Goal: Task Accomplishment & Management: Complete application form

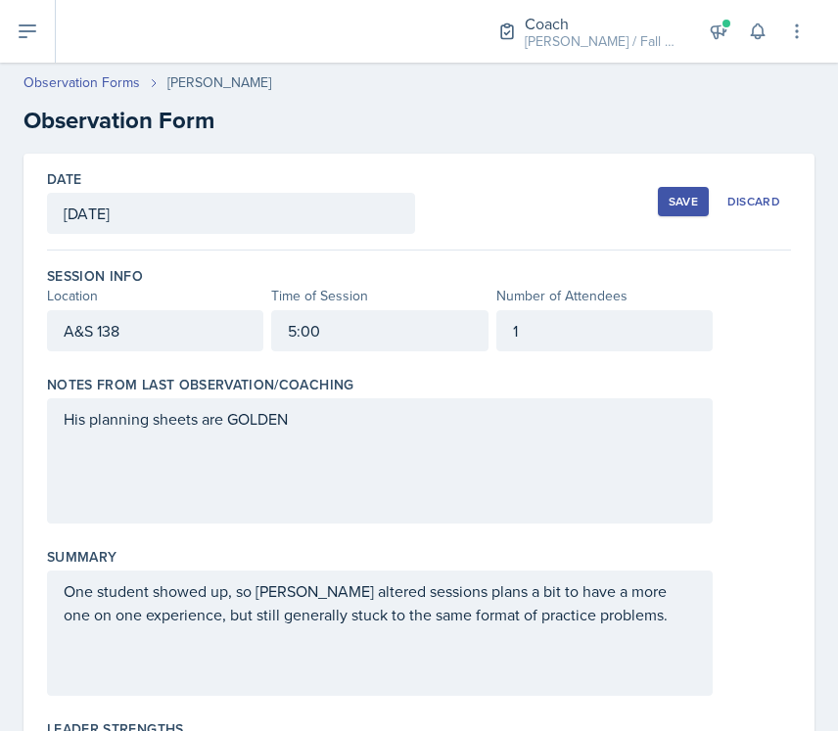
scroll to position [356, 0]
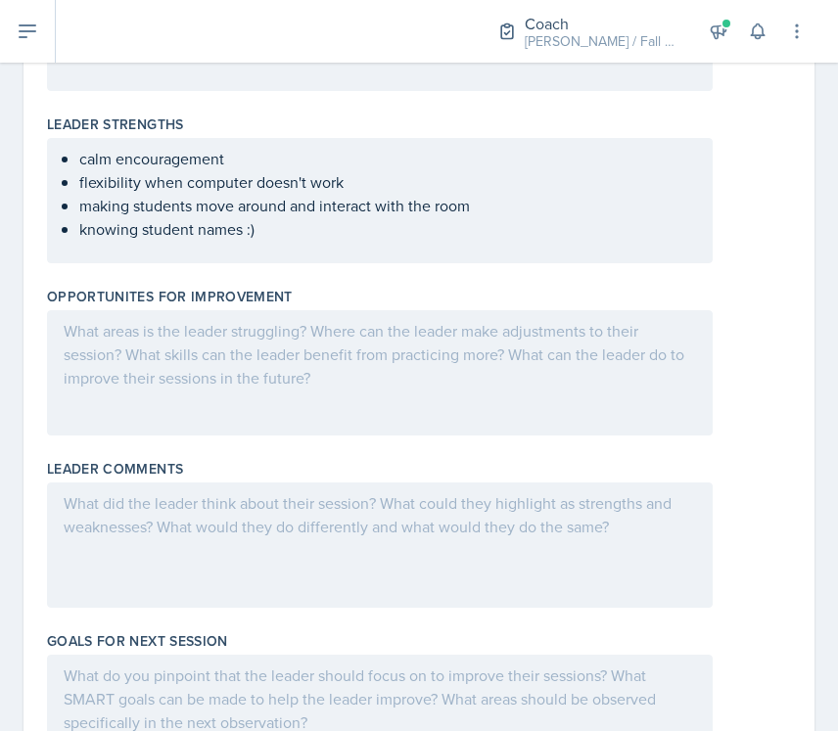
click at [278, 399] on div at bounding box center [380, 372] width 666 height 125
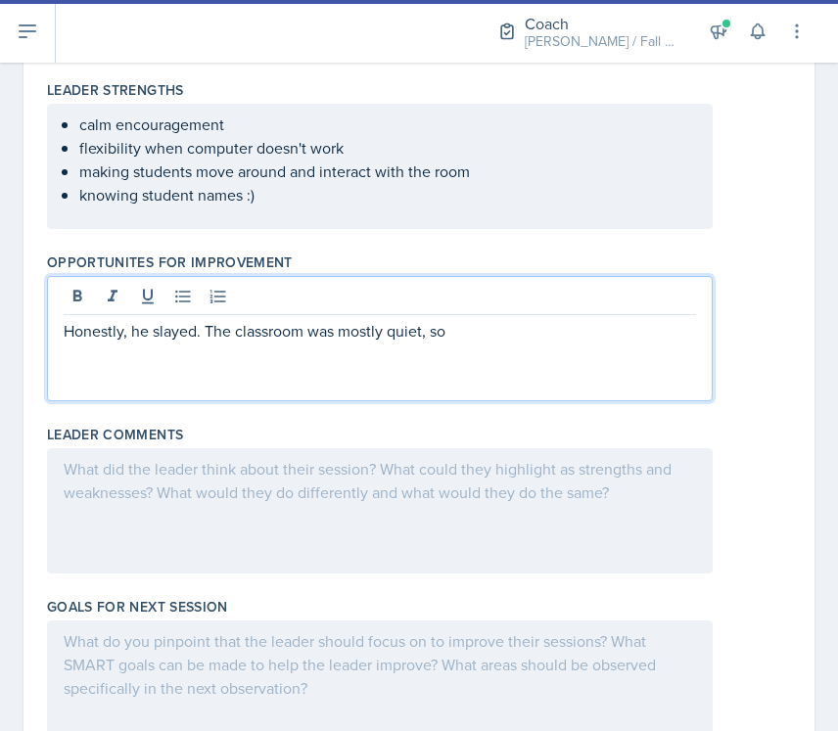
click at [325, 339] on p "Honestly, he slayed. The classroom was mostly quiet, so" at bounding box center [380, 330] width 633 height 23
click at [325, 340] on p "Honestly, he slayed. The classroom was mostly quiet, so" at bounding box center [380, 330] width 633 height 23
click at [429, 358] on div "Honestly, he slayed. The classroom was mostly quiet, so" at bounding box center [380, 338] width 666 height 125
click at [506, 341] on p "Honestly, he slayed. The classroom was mostly quiet, so" at bounding box center [380, 330] width 633 height 23
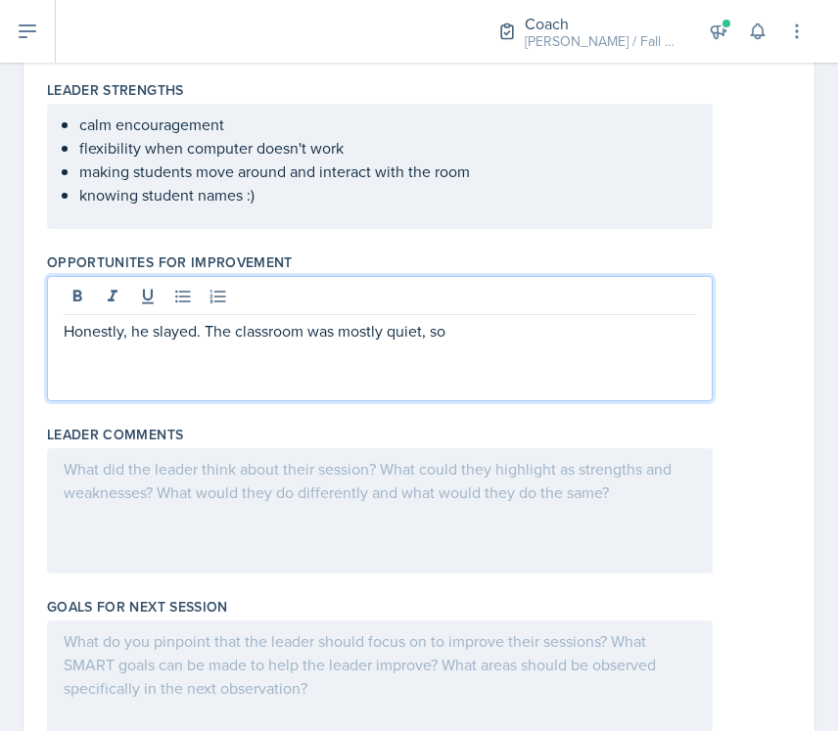
drag, startPoint x: 208, startPoint y: 329, endPoint x: 519, endPoint y: 346, distance: 311.8
click at [519, 346] on div "Honestly, he slayed. The classroom was mostly quiet, so" at bounding box center [380, 338] width 666 height 125
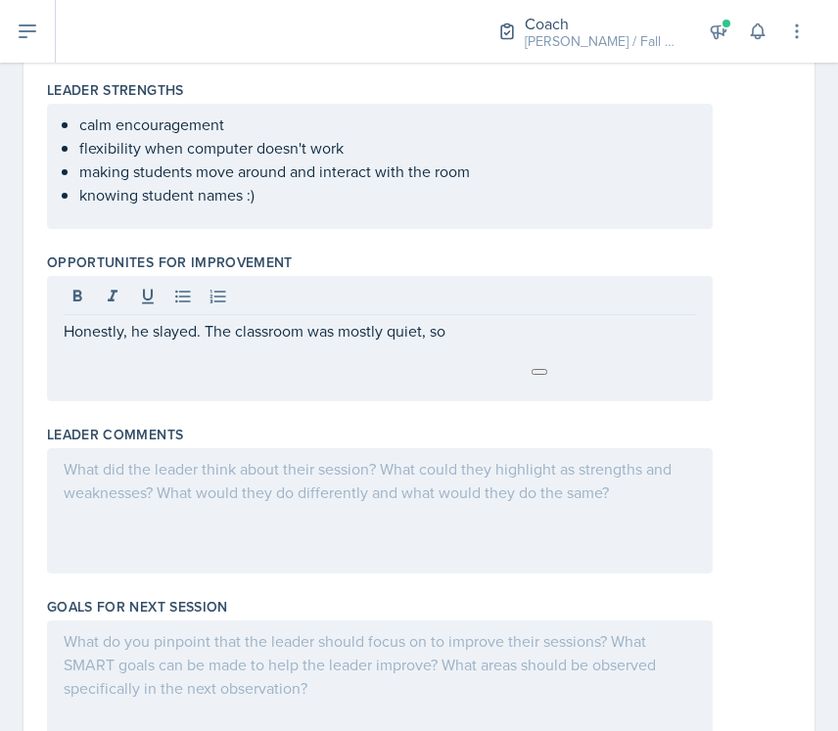
click at [519, 346] on div "Honestly, he slayed. The classroom was mostly quiet, so" at bounding box center [380, 338] width 666 height 125
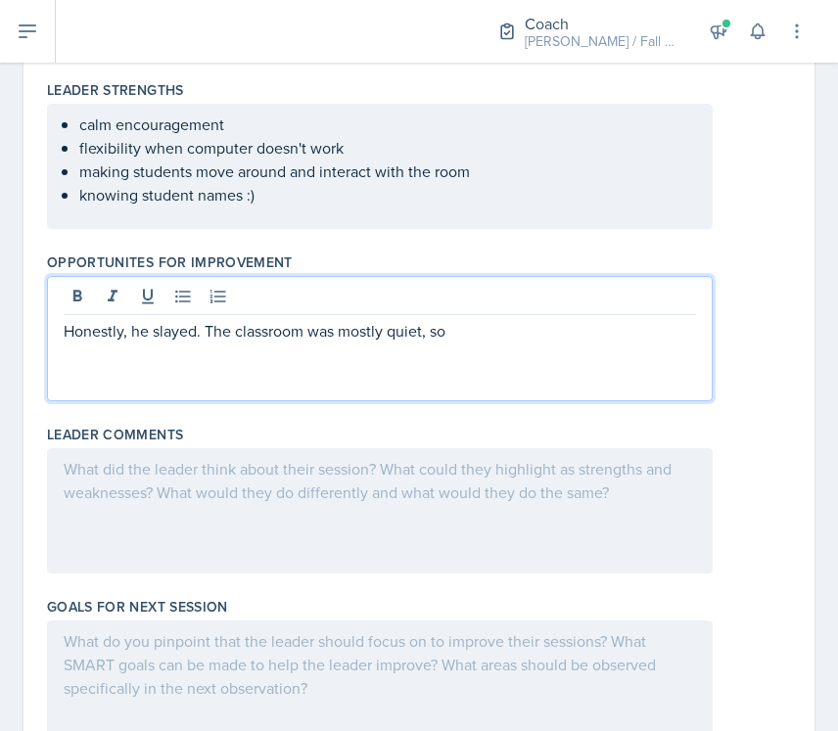
click at [519, 346] on div "Honestly, he slayed. The classroom was mostly quiet, so" at bounding box center [380, 338] width 666 height 125
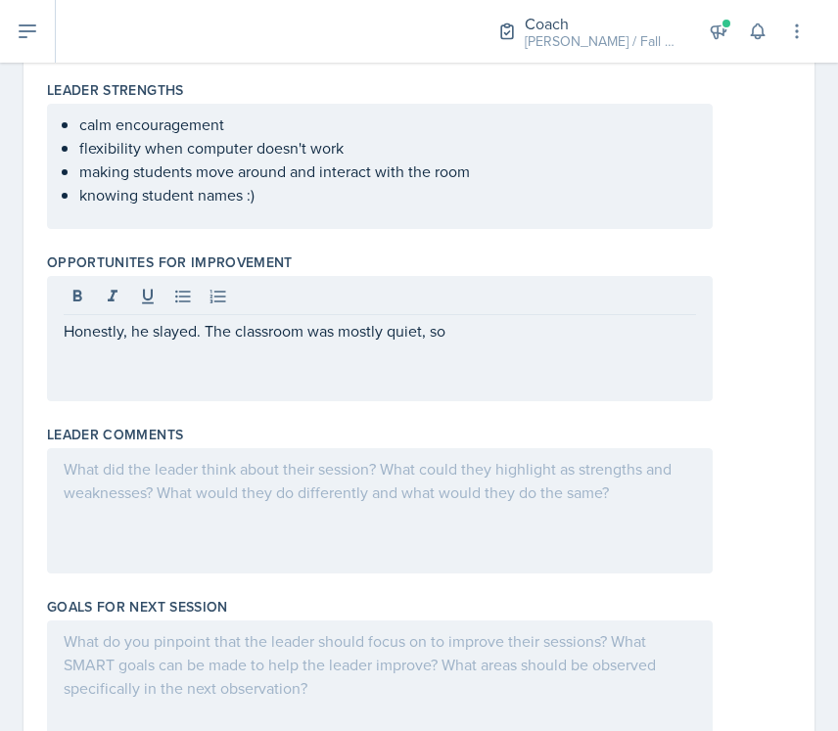
click at [423, 392] on div "Honestly, he slayed. The classroom was mostly quiet, so" at bounding box center [380, 338] width 666 height 125
click at [340, 365] on div "Honestly, he slayed. The classroom was mostly quiet, so" at bounding box center [380, 338] width 666 height 125
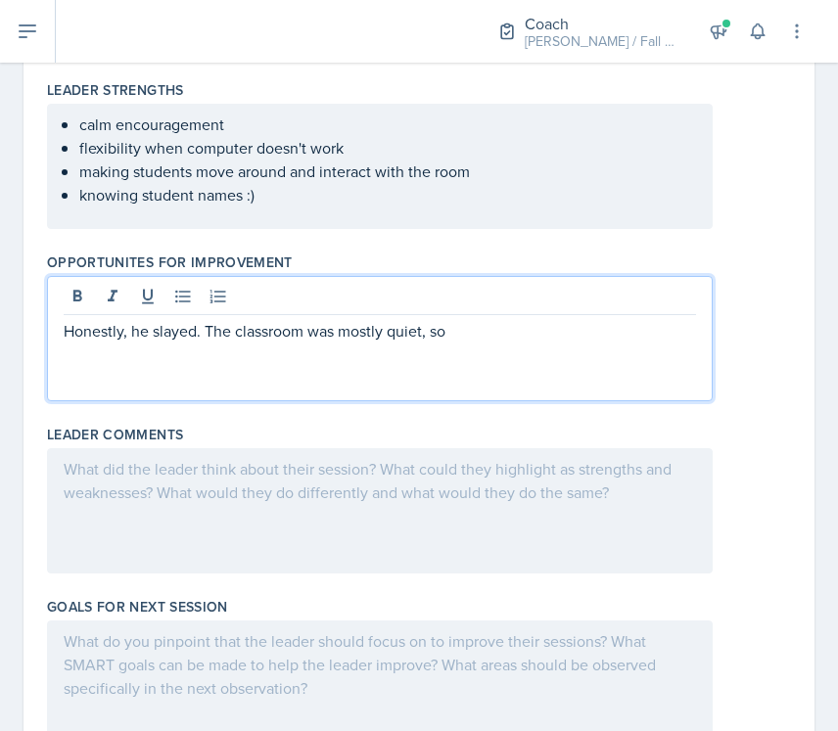
click at [519, 331] on p "Honestly, he slayed. The classroom was mostly quiet, so" at bounding box center [380, 330] width 633 height 23
drag, startPoint x: 492, startPoint y: 339, endPoint x: 206, endPoint y: 343, distance: 285.9
click at [206, 343] on div "Honestly, he slayed. The classroom was mostly quiet, so" at bounding box center [380, 338] width 666 height 125
click at [169, 340] on p "Honestly, he slayed. The classroom was mostly quiet, so" at bounding box center [380, 330] width 633 height 23
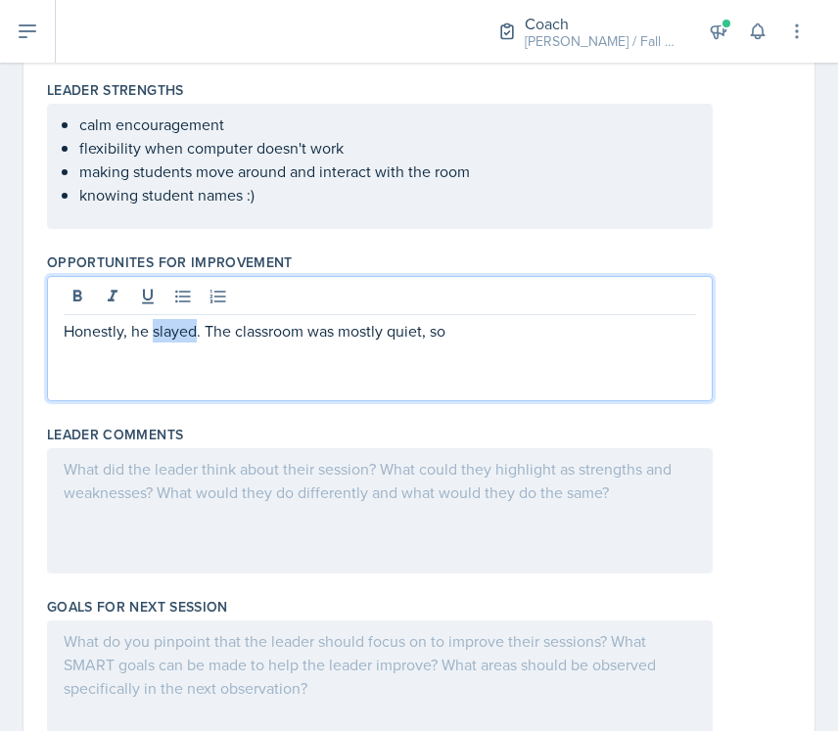
click at [169, 340] on p "Honestly, he slayed. The classroom was mostly quiet, so" at bounding box center [380, 330] width 633 height 23
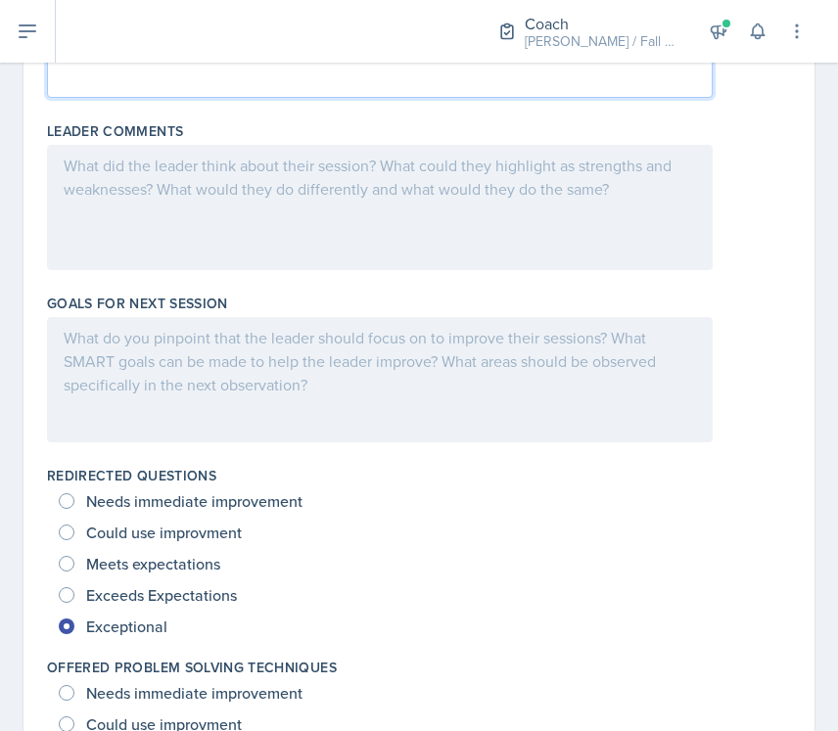
click at [196, 396] on div at bounding box center [380, 379] width 666 height 125
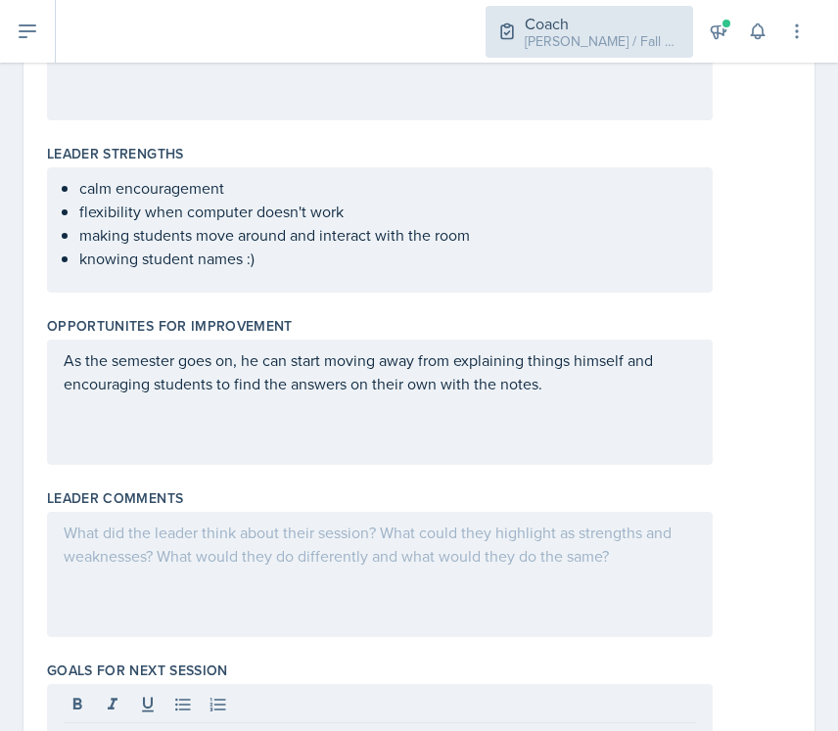
scroll to position [533, 0]
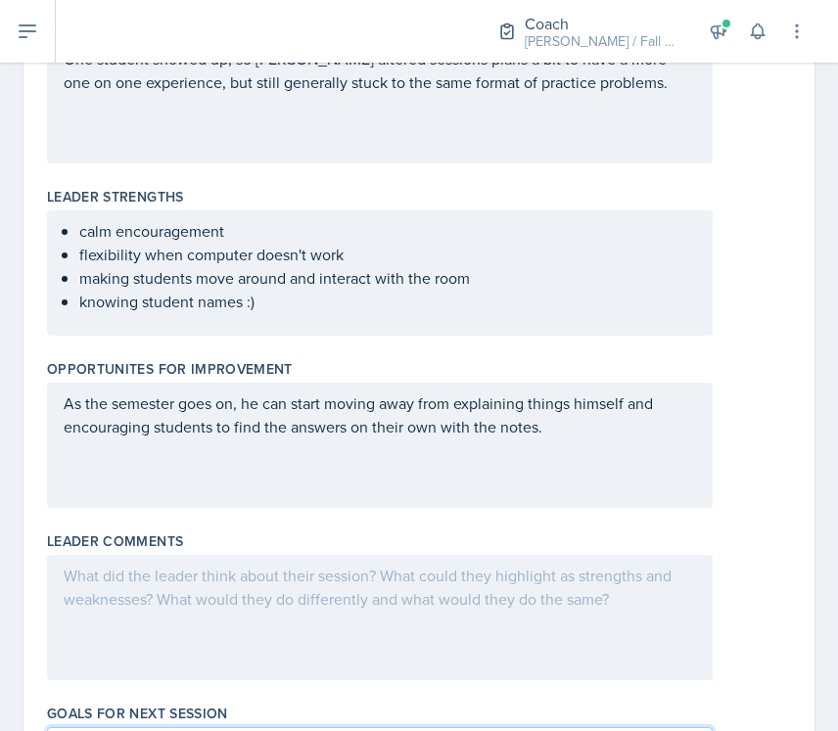
click at [360, 311] on p "knowing student names :)" at bounding box center [387, 301] width 617 height 23
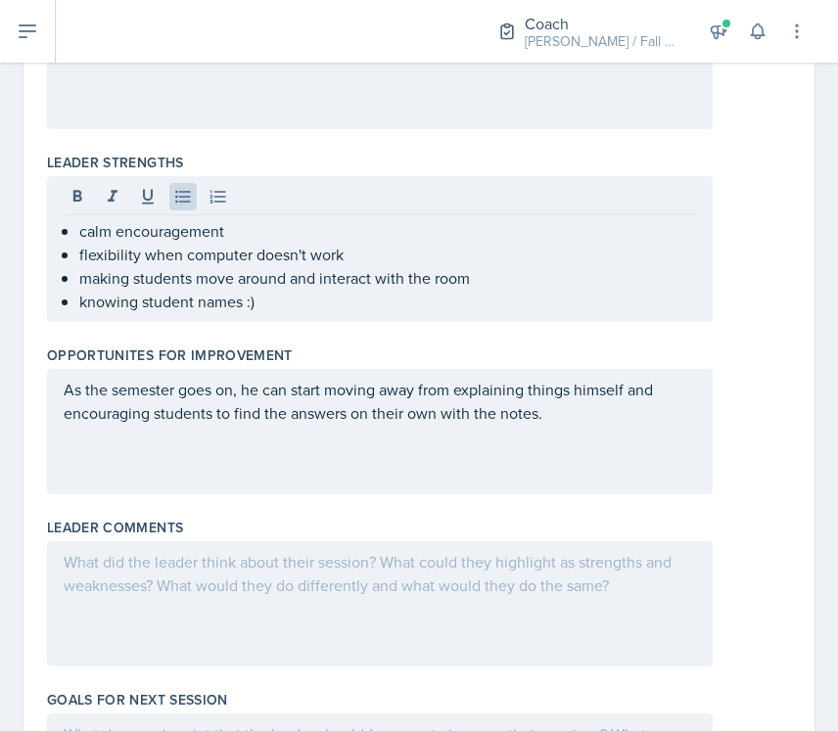
click at [307, 459] on div "As the semester goes on, he can start moving away from explaining things himsel…" at bounding box center [380, 431] width 666 height 125
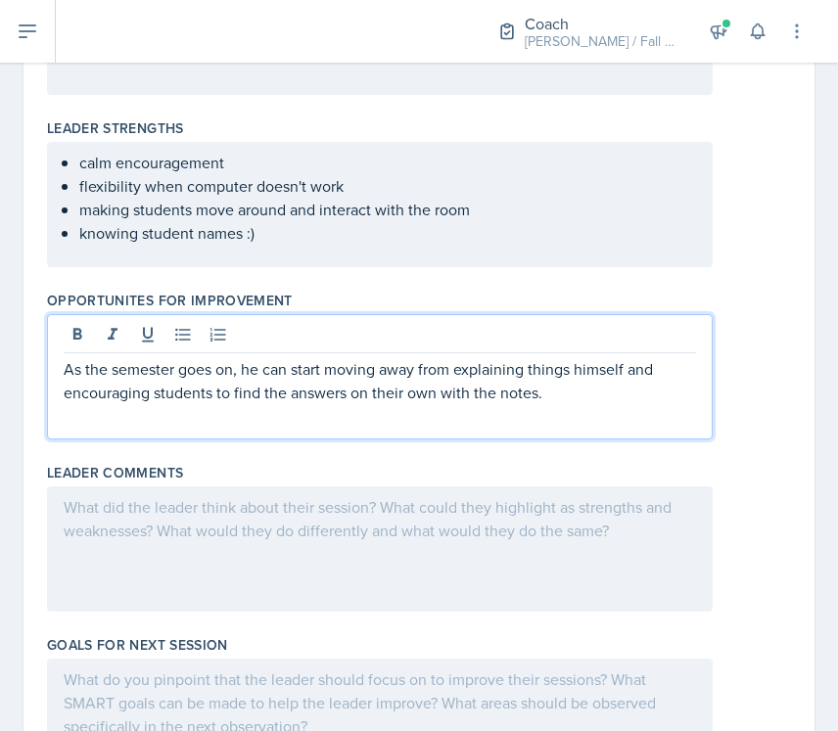
click at [593, 422] on div "As the semester goes on, he can start moving away from explaining things himsel…" at bounding box center [380, 376] width 666 height 125
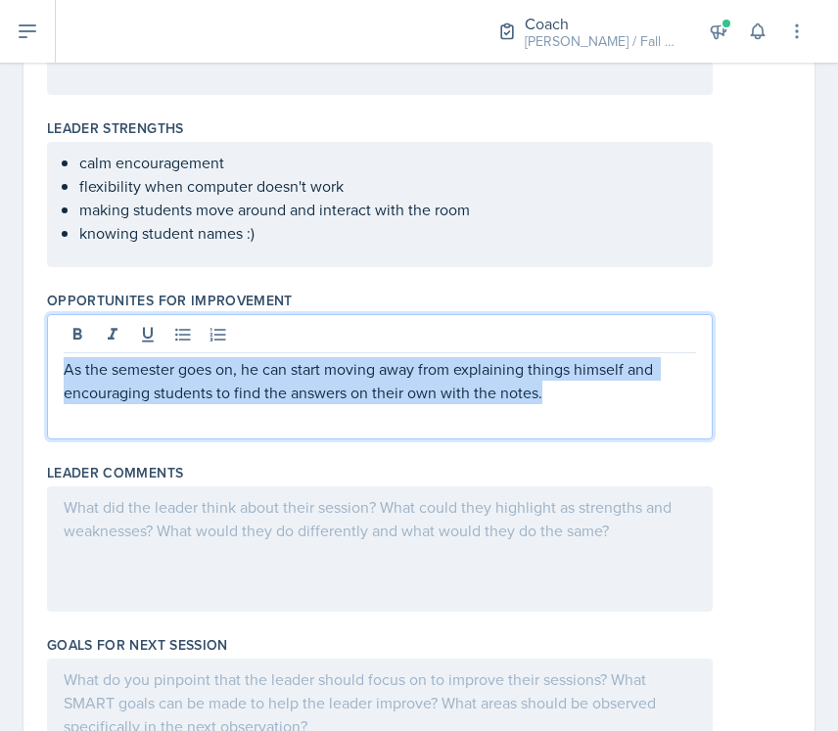
drag, startPoint x: 581, startPoint y: 390, endPoint x: 49, endPoint y: 379, distance: 531.8
click at [49, 379] on div "As the semester goes on, he can start moving away from explaining things himsel…" at bounding box center [380, 376] width 666 height 125
click at [493, 392] on p "As the semester goes on, he can start moving away from explaining things himsel…" at bounding box center [380, 380] width 633 height 47
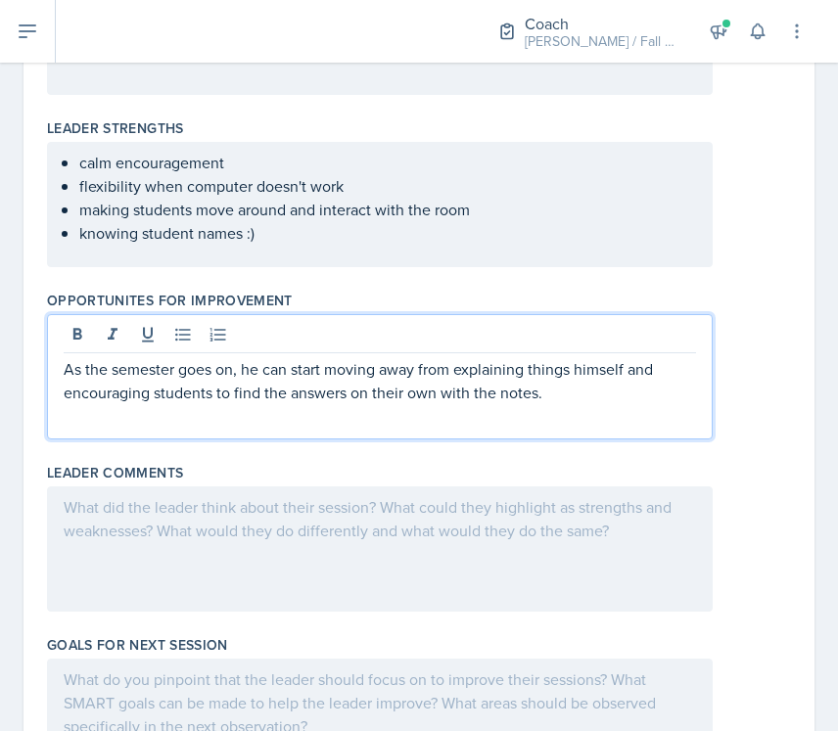
click at [493, 376] on p "As the semester goes on, he can start moving away from explaining things himsel…" at bounding box center [380, 380] width 633 height 47
click at [603, 402] on p "As the semester goes on, he can start moving away from explaining things himsel…" at bounding box center [380, 380] width 633 height 47
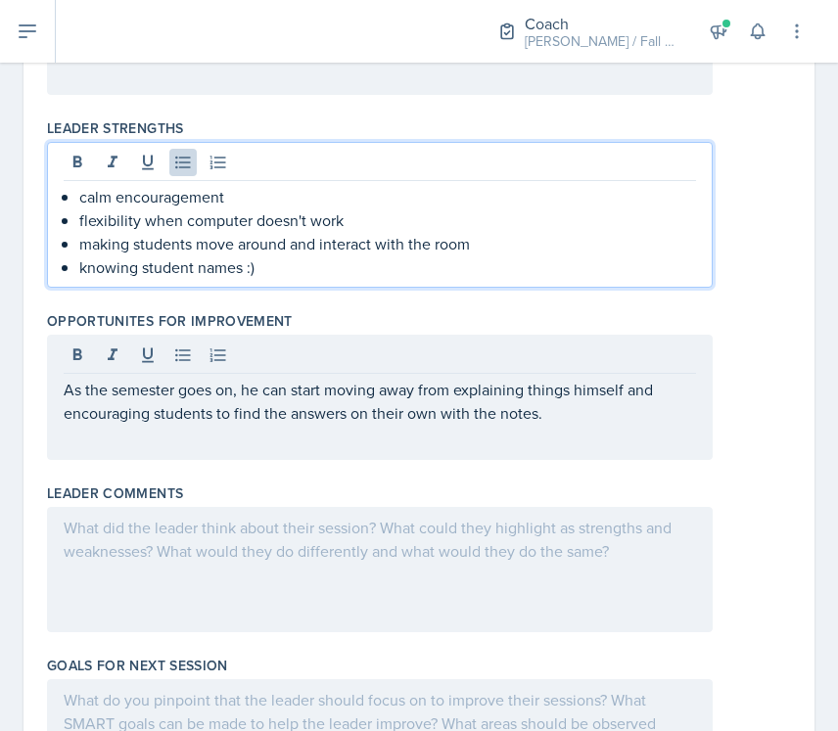
scroll to position [635, 0]
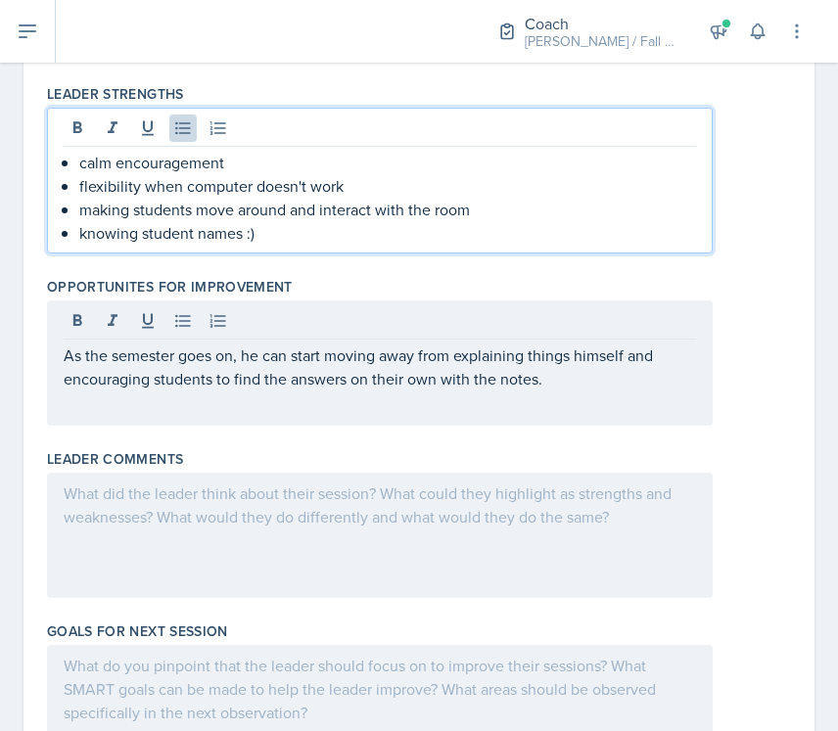
click at [503, 181] on p "flexibility when computer doesn't work" at bounding box center [387, 185] width 617 height 23
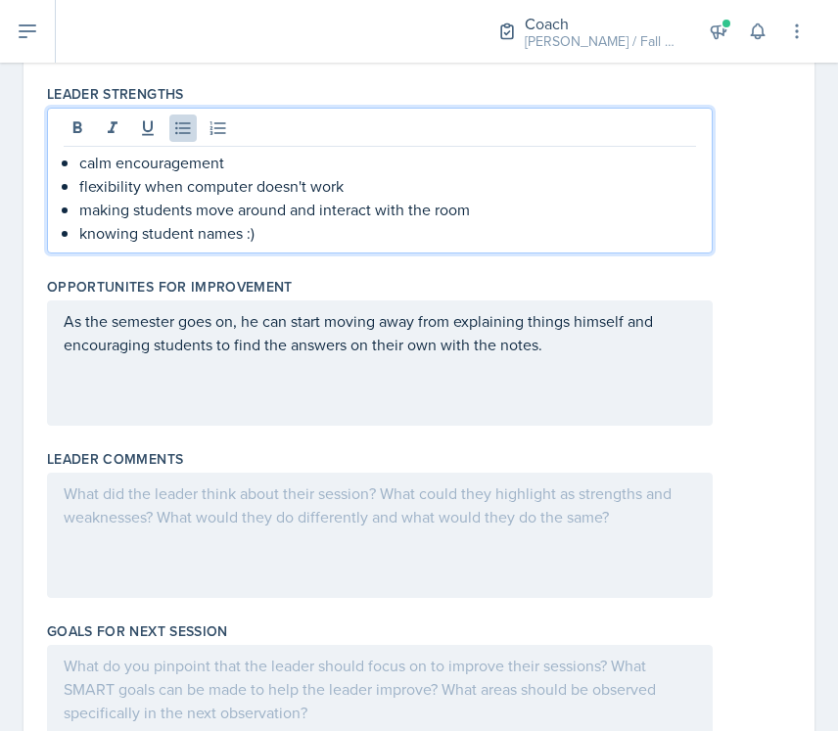
click at [510, 211] on p "making students move around and interact with the room" at bounding box center [387, 209] width 617 height 23
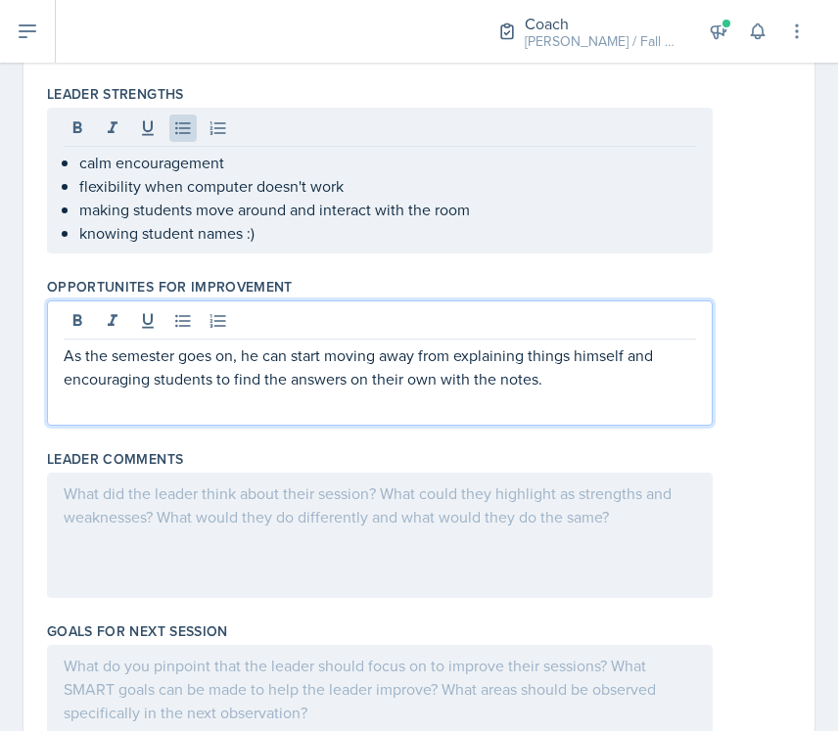
click at [330, 329] on div "As the semester goes on, he can start moving away from explaining things himsel…" at bounding box center [380, 363] width 666 height 125
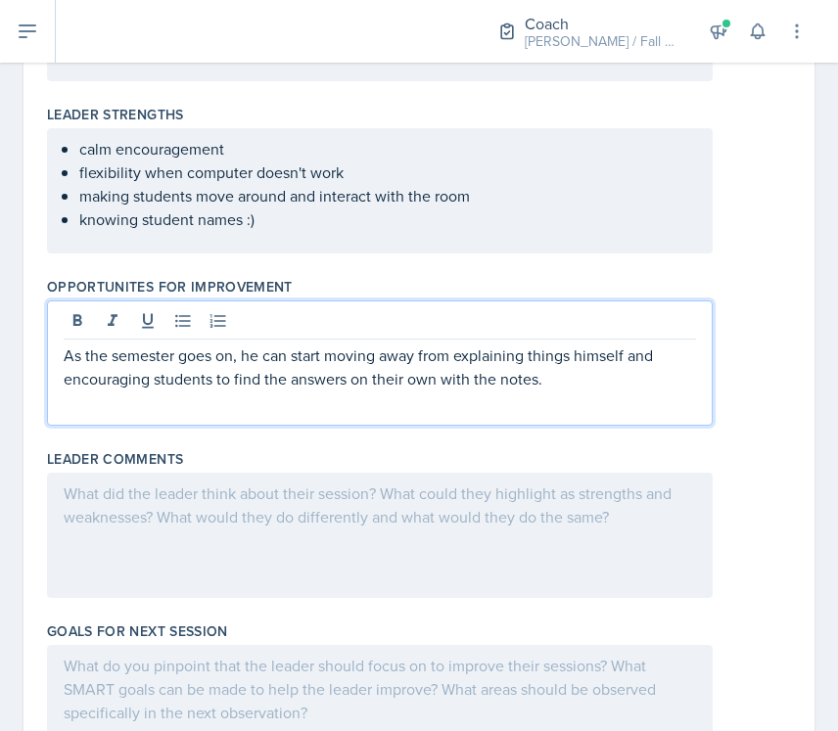
click at [307, 377] on p "As the semester goes on, he can start moving away from explaining things himsel…" at bounding box center [380, 367] width 633 height 47
click at [517, 365] on p "As the semester goes on, he can start moving away from explaining things himsel…" at bounding box center [380, 367] width 633 height 47
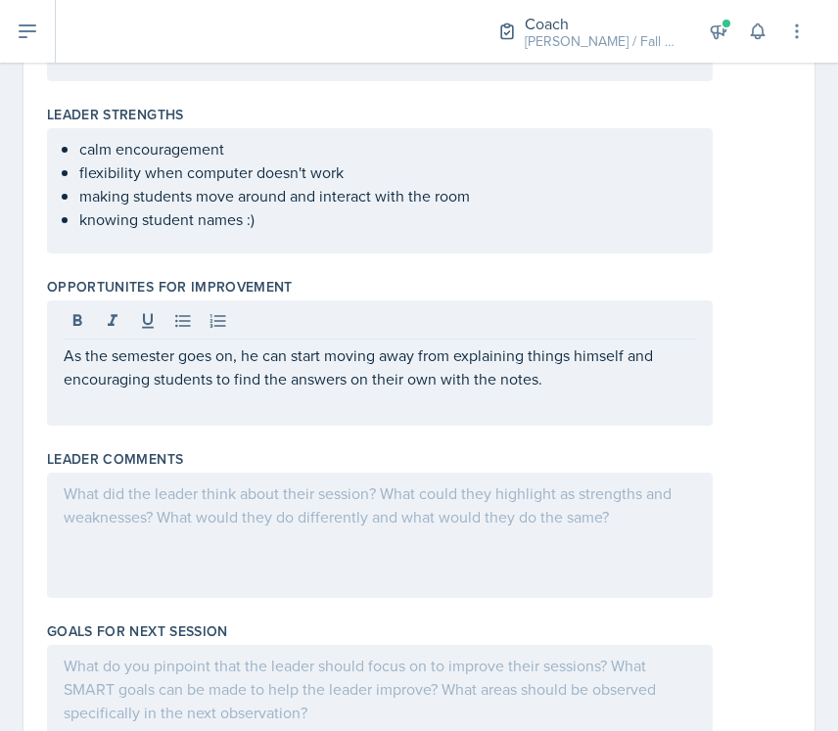
click at [232, 536] on div at bounding box center [380, 535] width 666 height 125
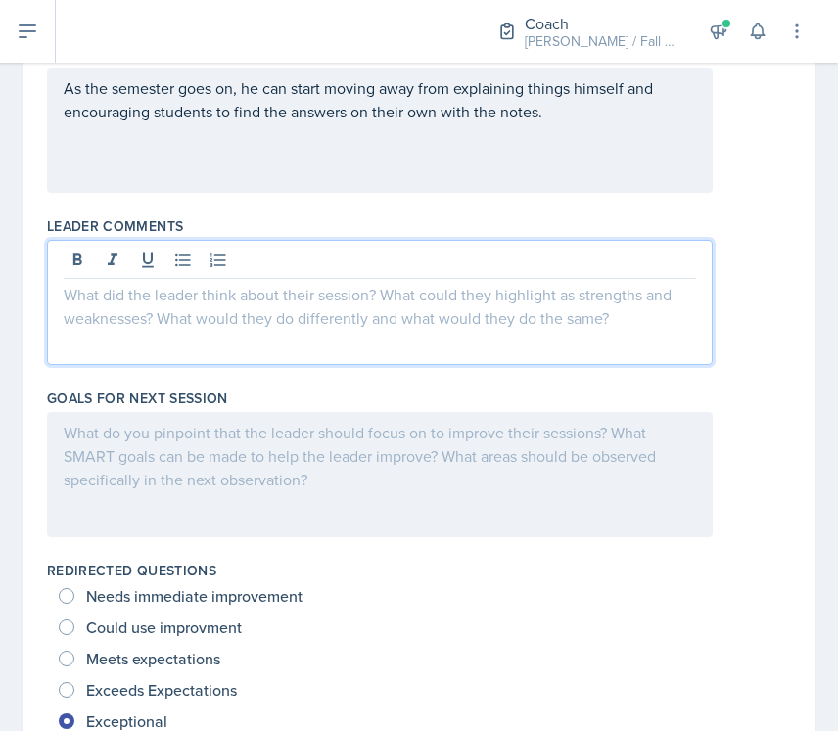
click at [235, 461] on div at bounding box center [380, 474] width 666 height 125
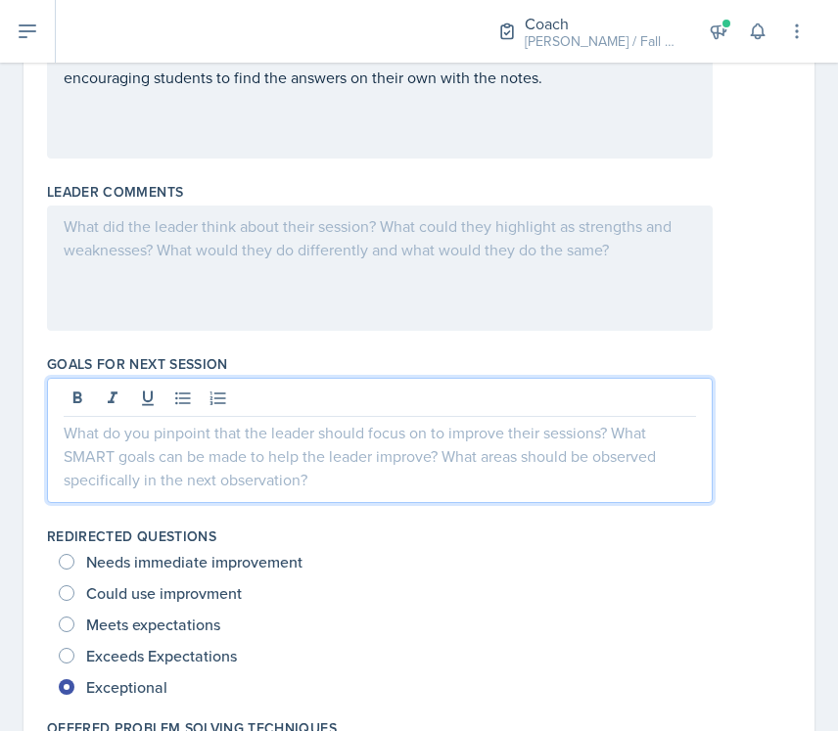
click at [248, 280] on div at bounding box center [380, 268] width 666 height 125
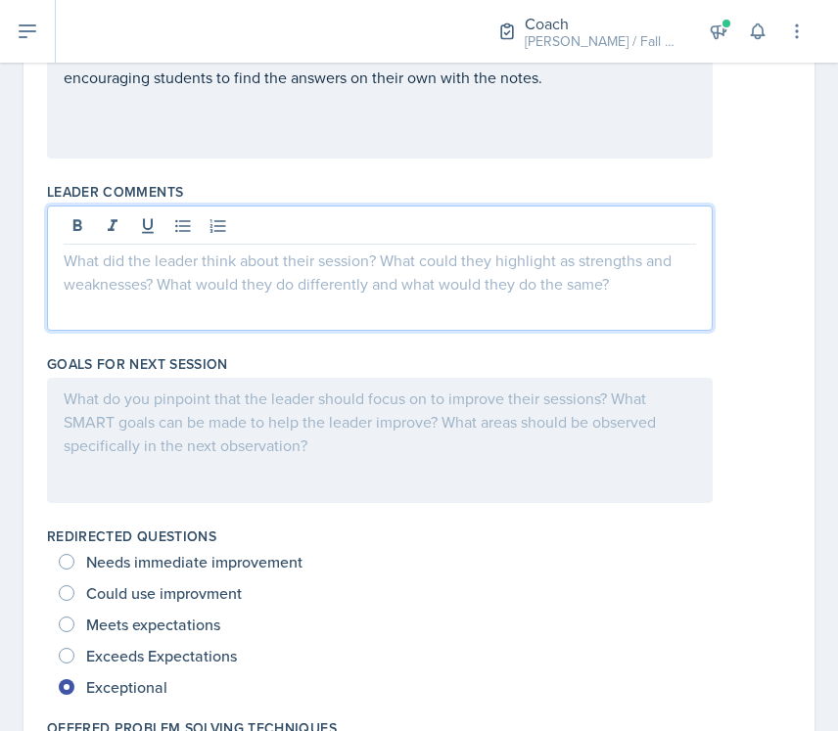
scroll to position [916, 0]
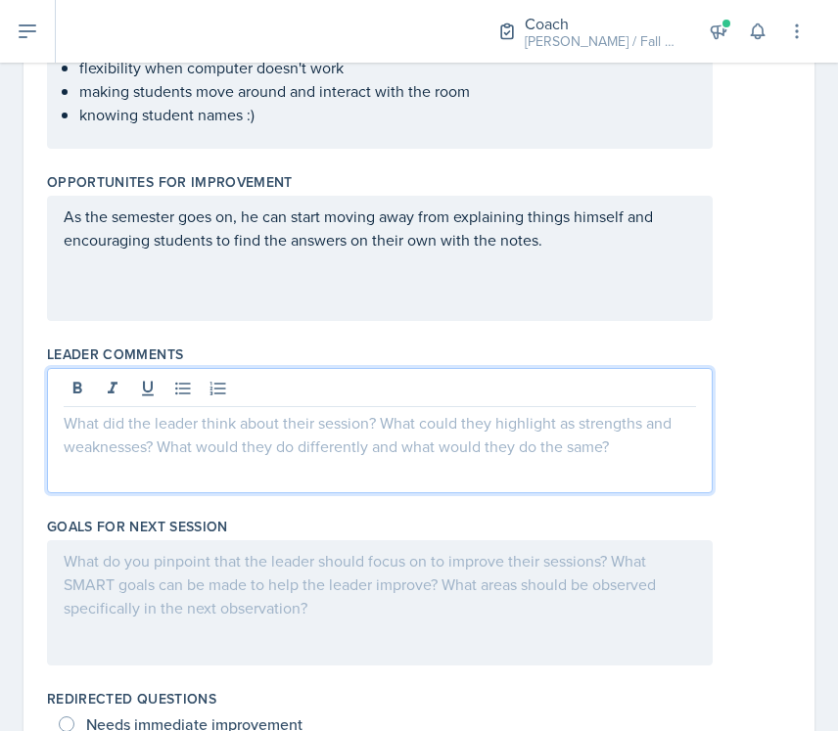
click at [247, 302] on div "As the semester goes on, he can start moving away from explaining things himsel…" at bounding box center [380, 258] width 666 height 125
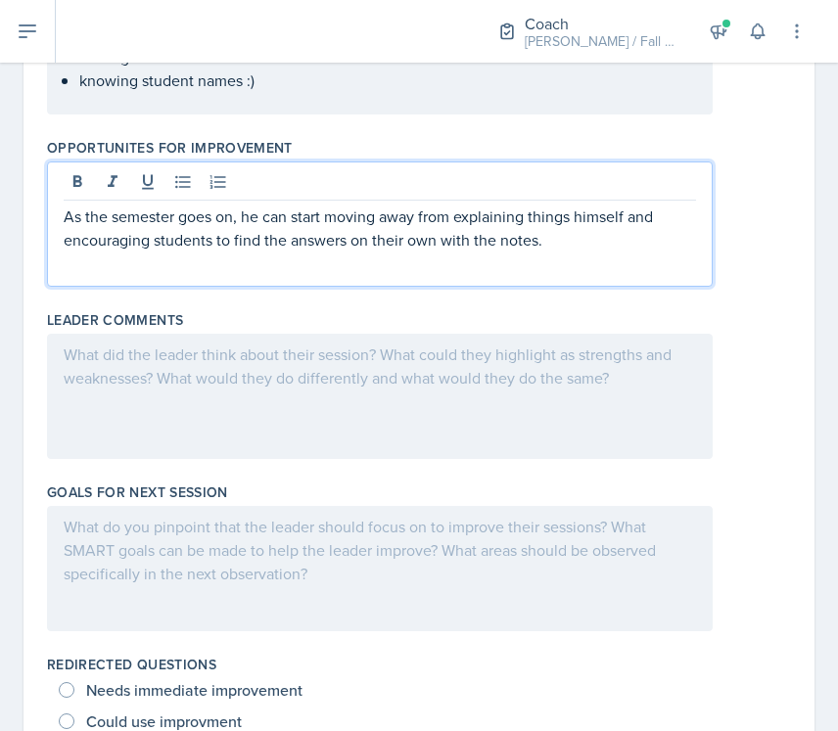
click at [232, 407] on div at bounding box center [380, 396] width 666 height 125
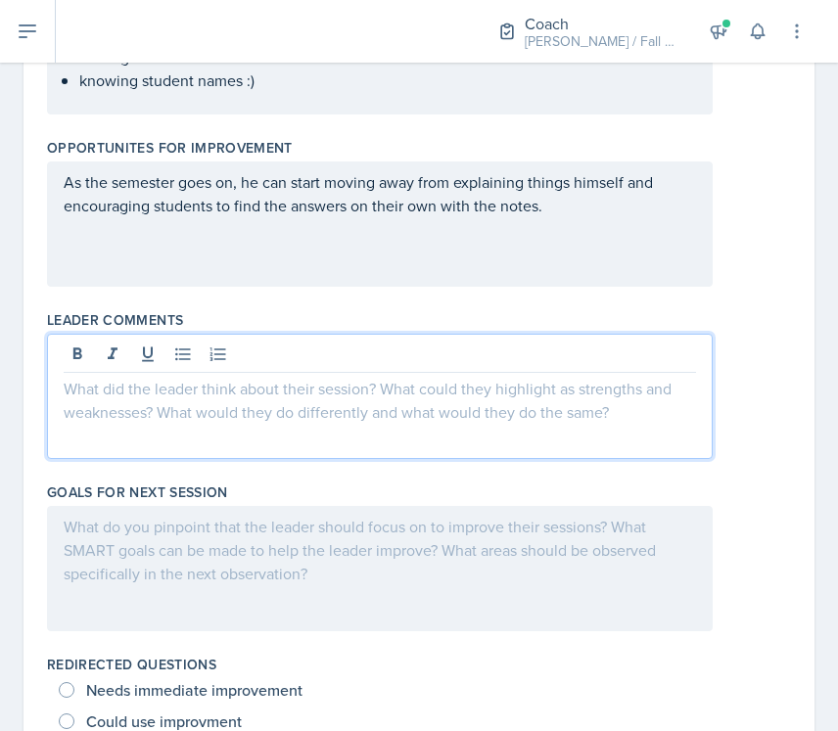
scroll to position [788, 0]
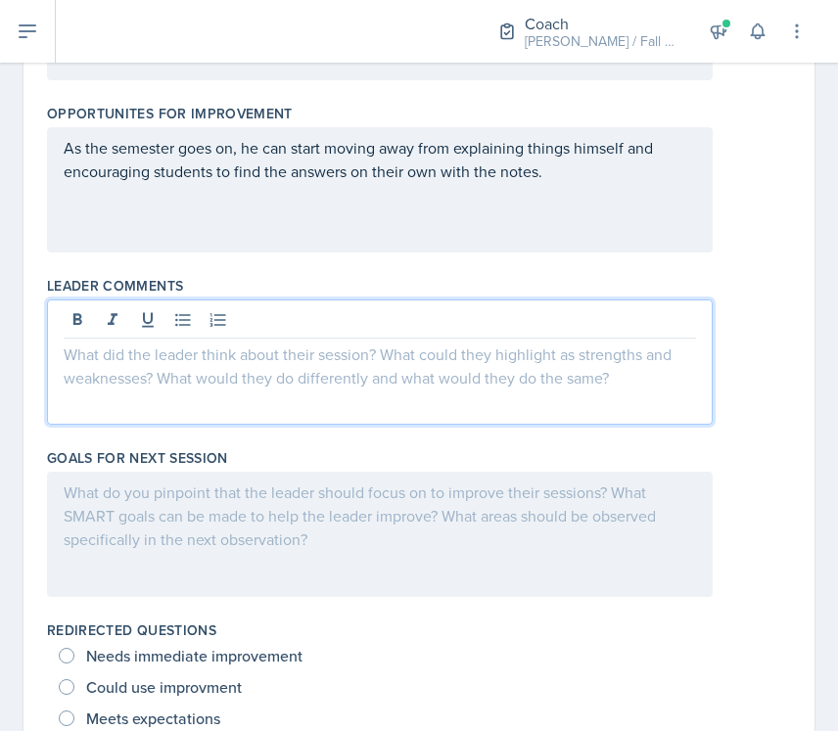
click at [217, 339] on div at bounding box center [380, 362] width 666 height 125
click at [216, 380] on div at bounding box center [380, 362] width 666 height 125
click at [204, 518] on div at bounding box center [380, 534] width 666 height 125
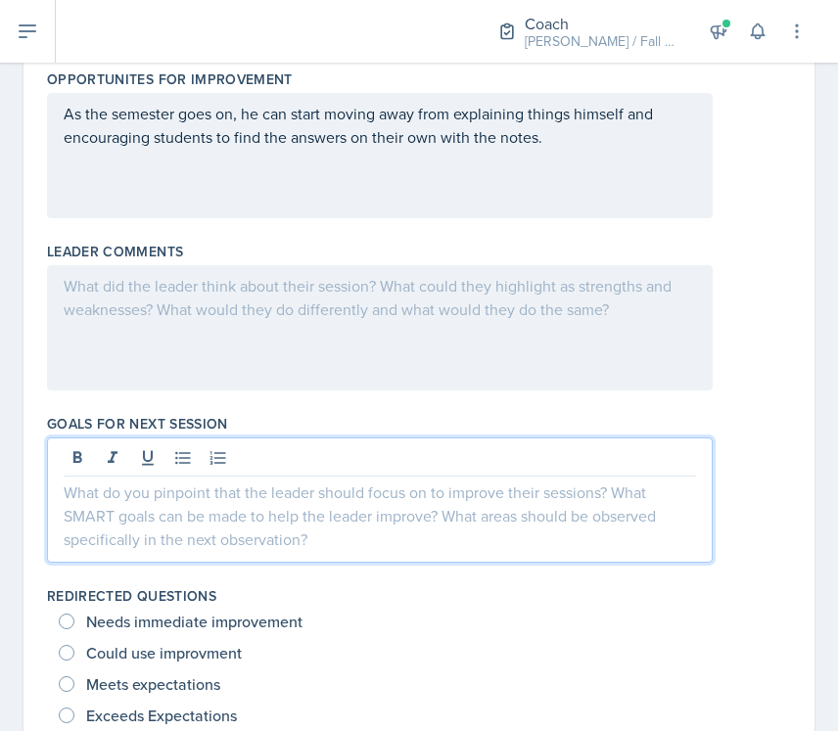
click at [222, 331] on div at bounding box center [380, 327] width 666 height 125
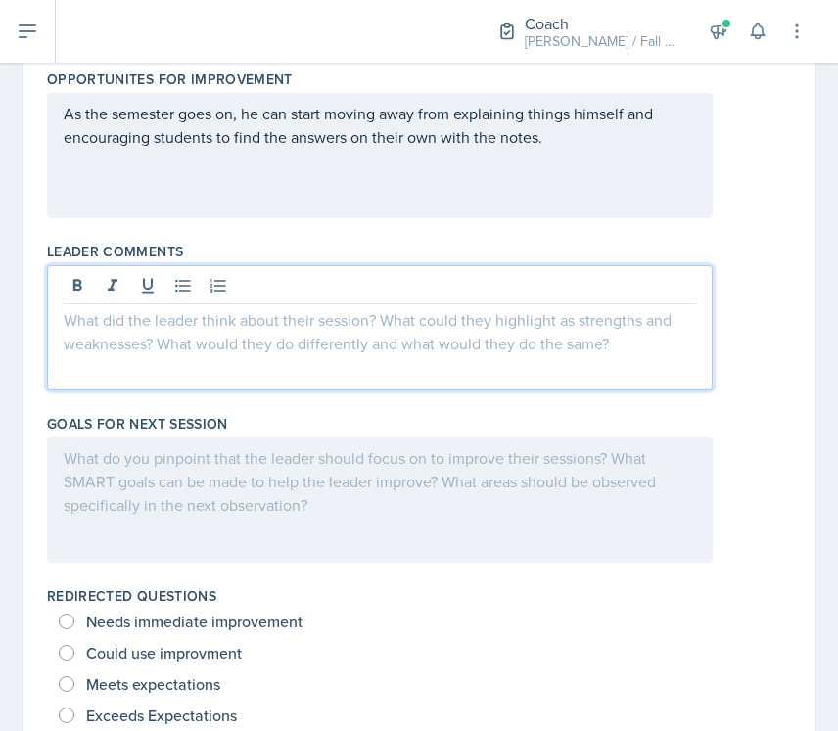
scroll to position [857, 0]
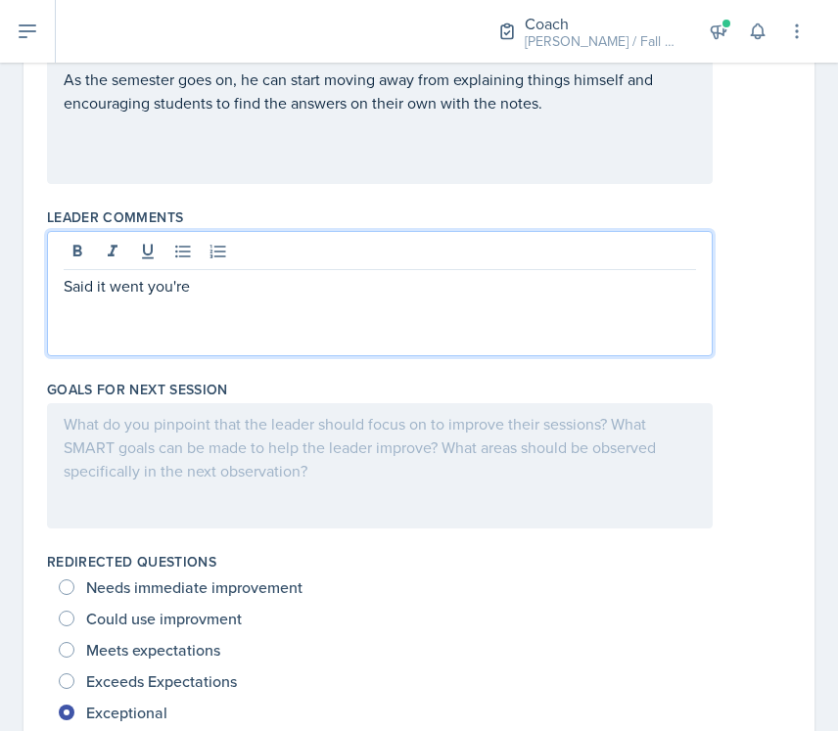
click at [236, 296] on p "Said it went you're" at bounding box center [380, 285] width 633 height 23
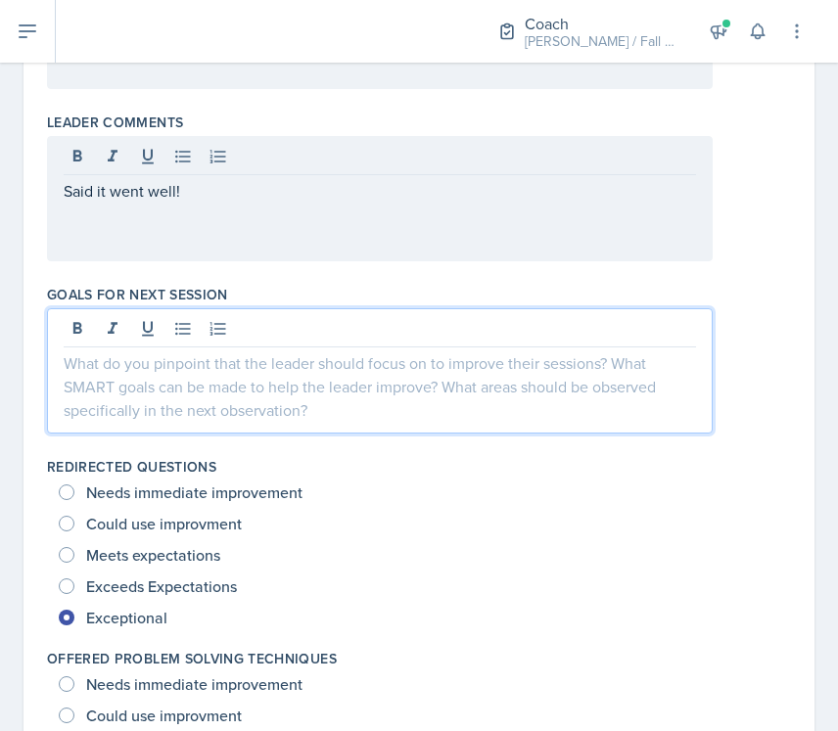
scroll to position [958, 0]
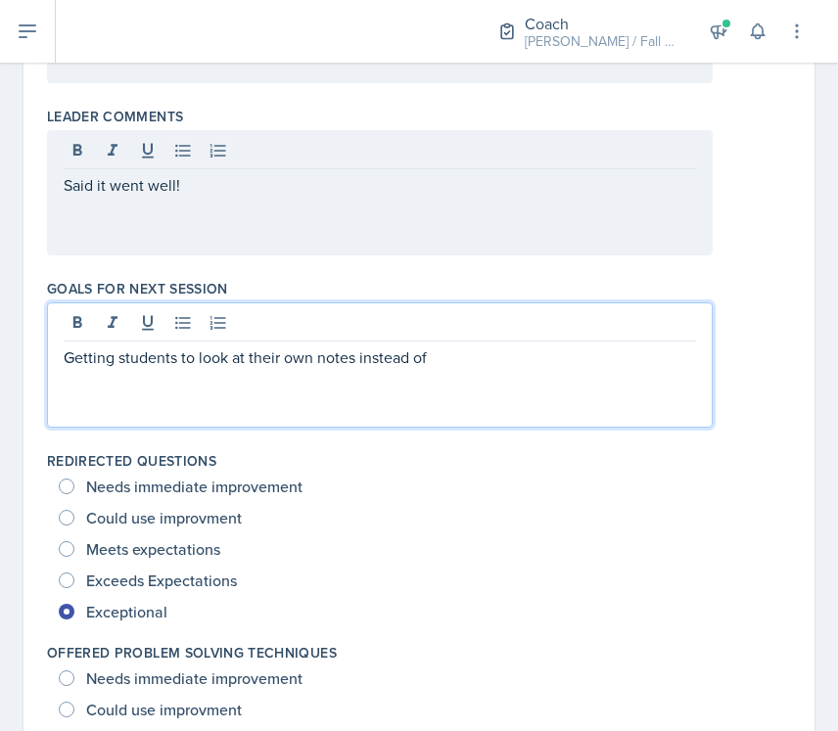
click at [466, 376] on div "Getting students to look at their own notes instead of" at bounding box center [380, 365] width 666 height 125
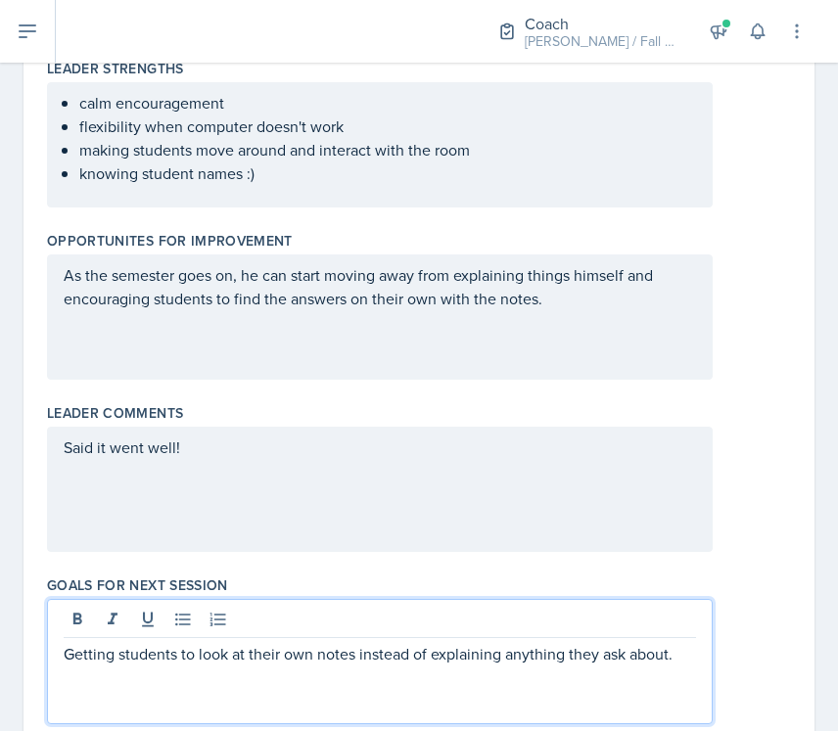
scroll to position [0, 0]
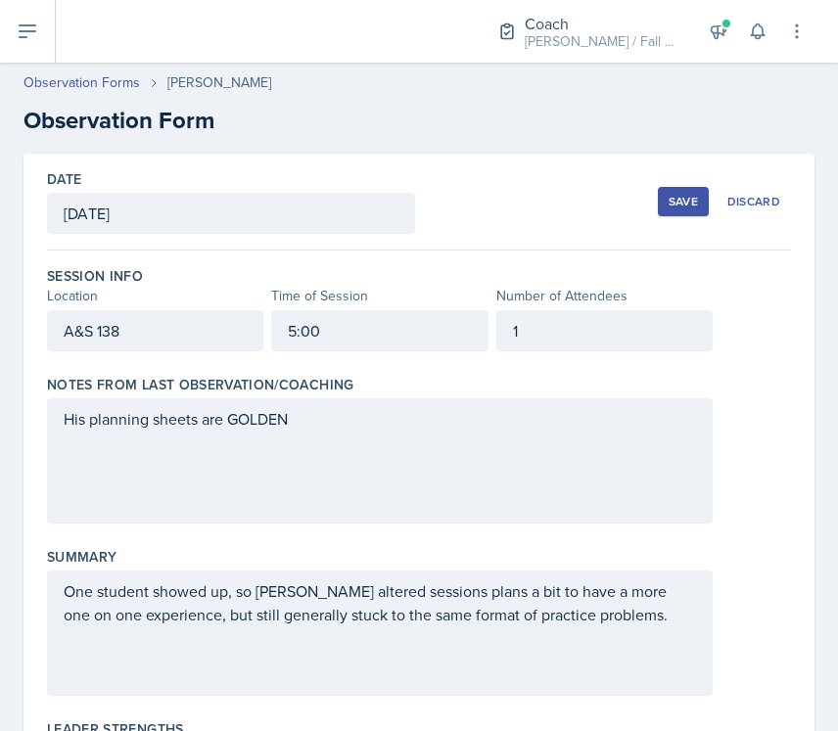
click at [687, 205] on div "Save" at bounding box center [683, 202] width 29 height 16
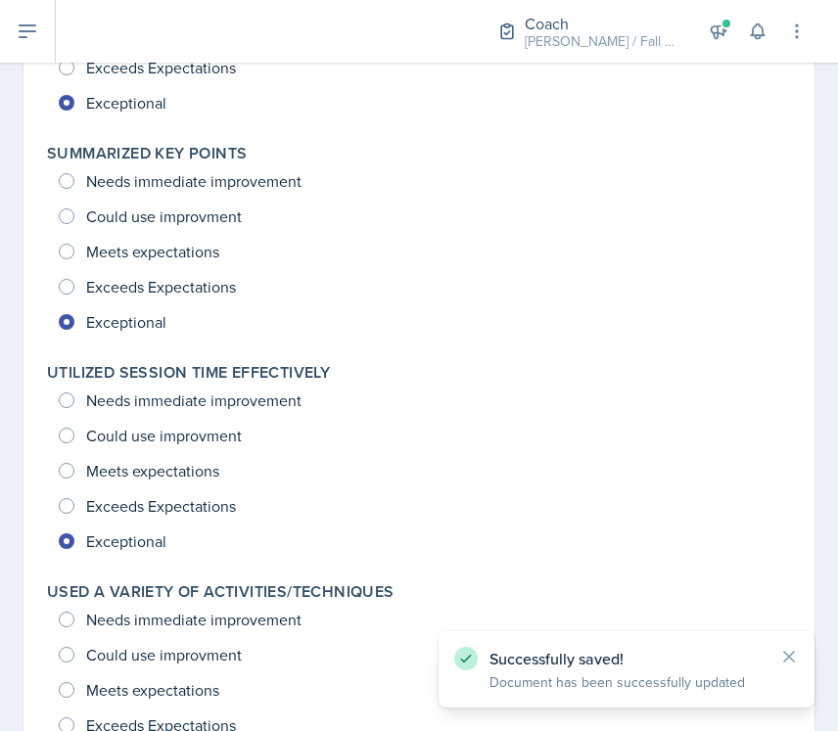
scroll to position [2680, 0]
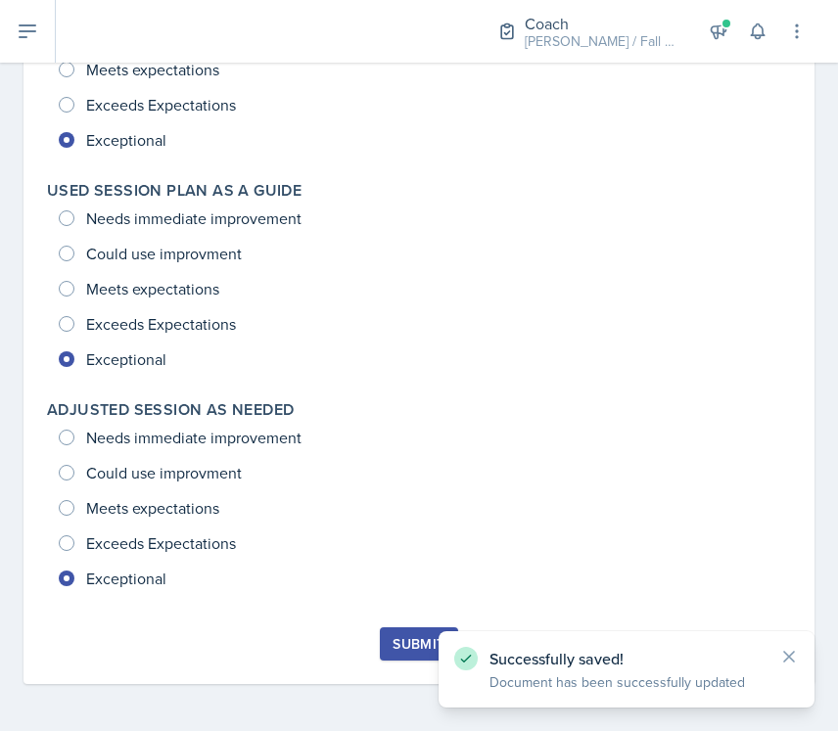
click at [409, 647] on div "Submit" at bounding box center [419, 644] width 52 height 16
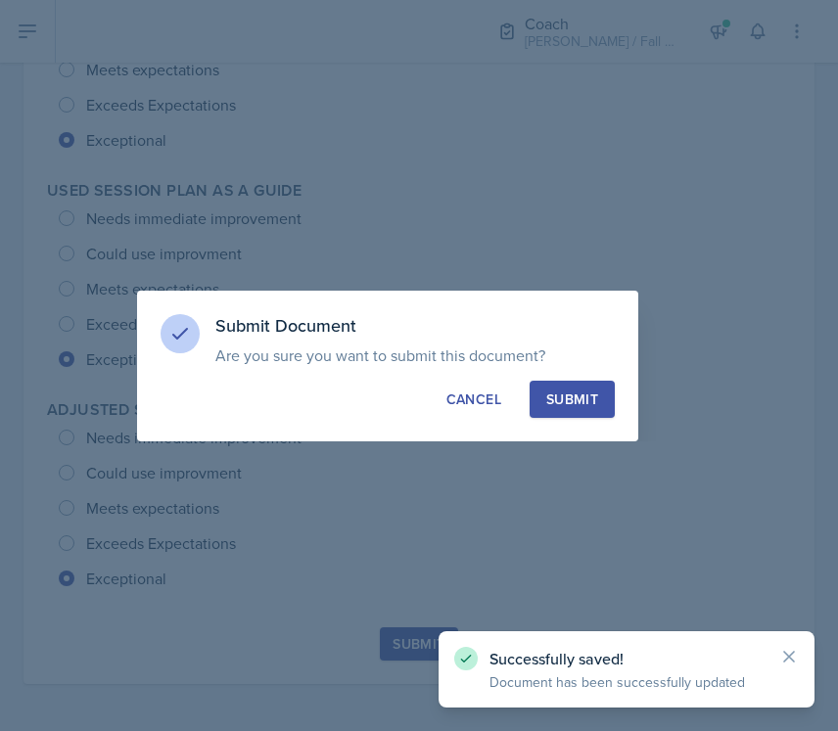
click at [569, 405] on div "Submit" at bounding box center [572, 400] width 52 height 20
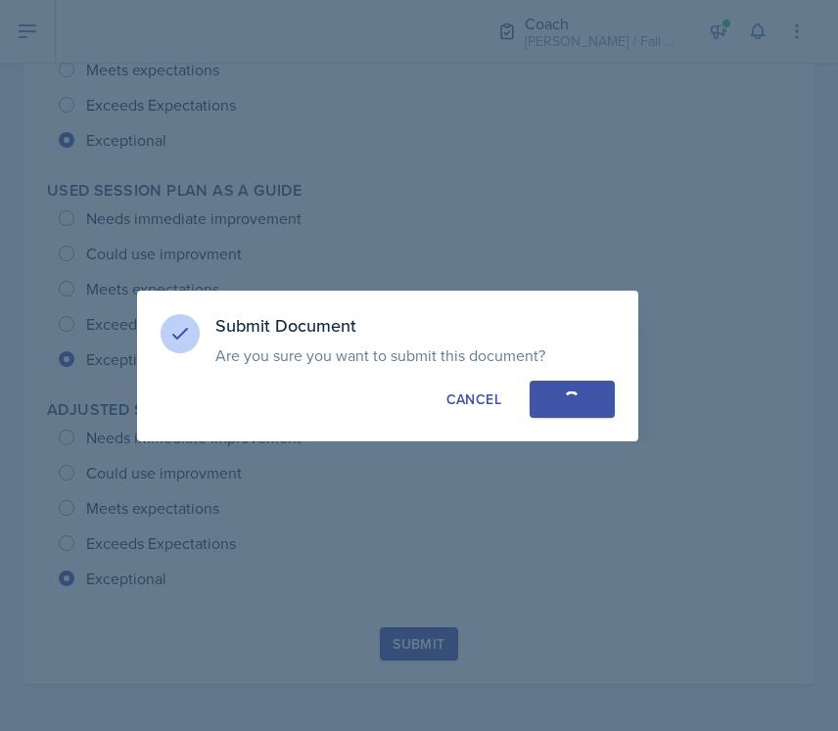
radio input "true"
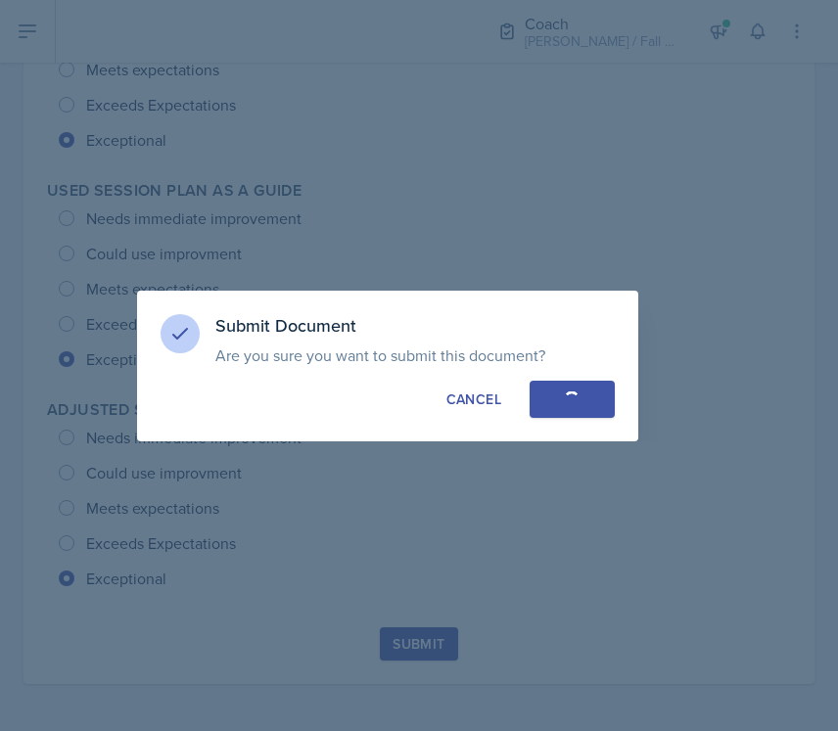
radio input "true"
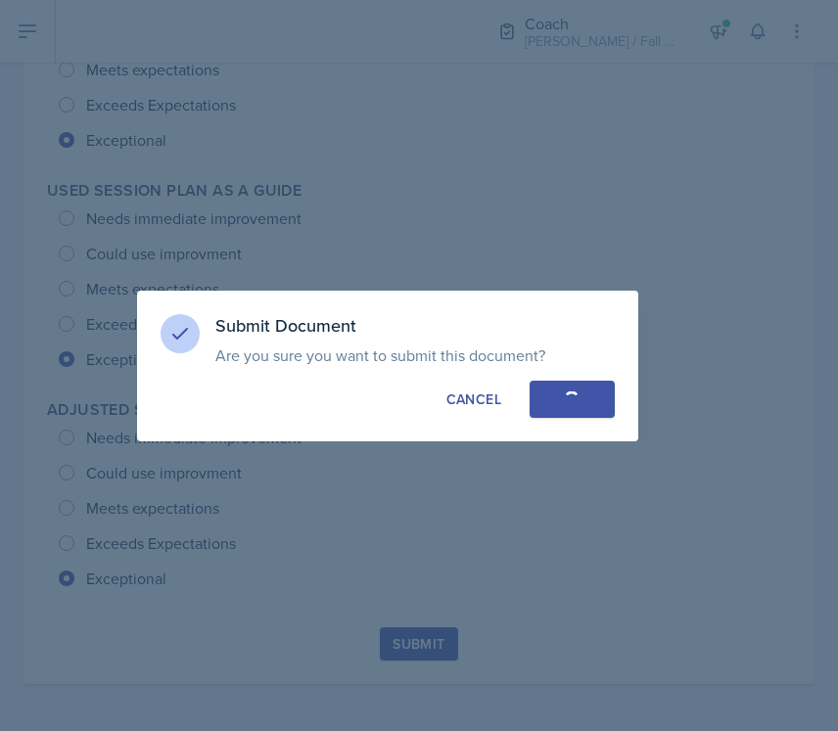
radio input "true"
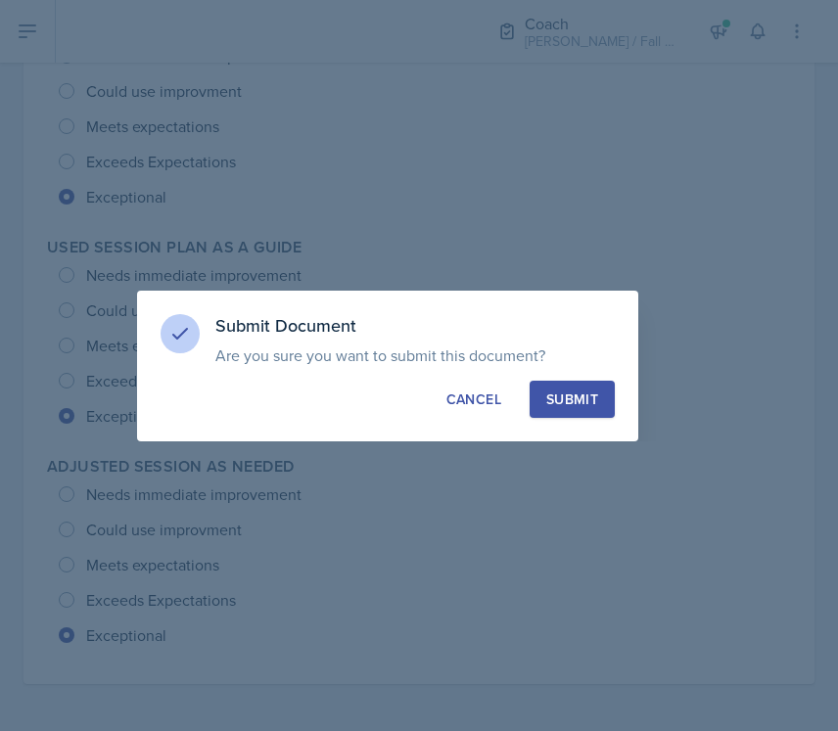
scroll to position [2623, 0]
